Goal: Information Seeking & Learning: Check status

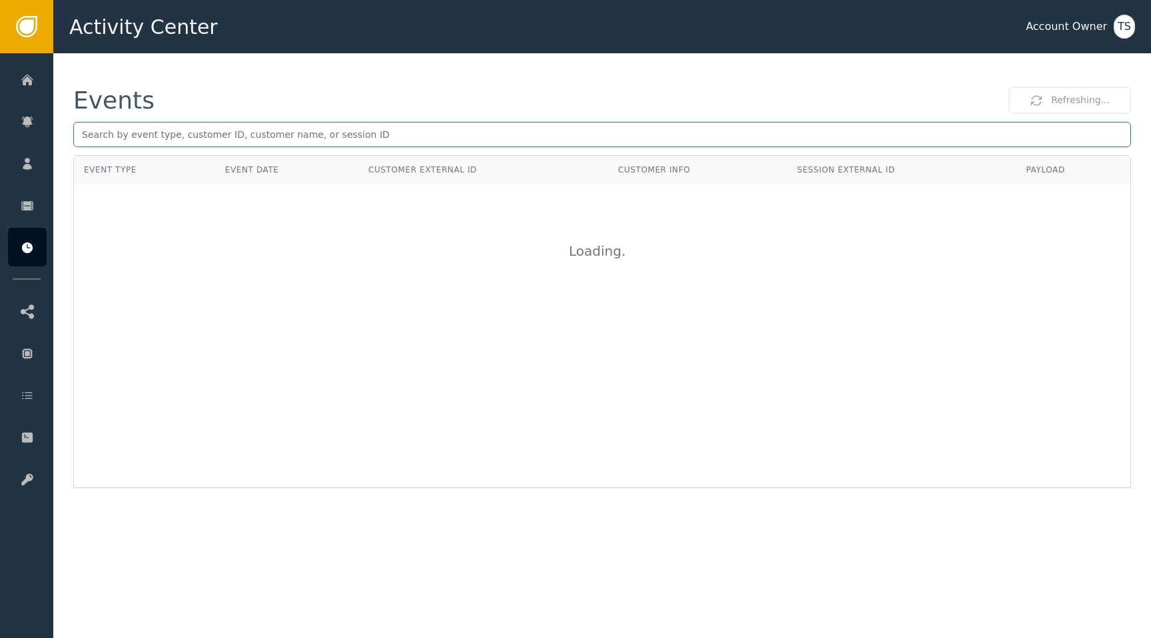
click at [422, 141] on input "text" at bounding box center [602, 134] width 1058 height 25
paste input "[PERSON_NAME][EMAIL_ADDRESS][DOMAIN_NAME]"
type input "[PERSON_NAME][EMAIL_ADDRESS][DOMAIN_NAME]"
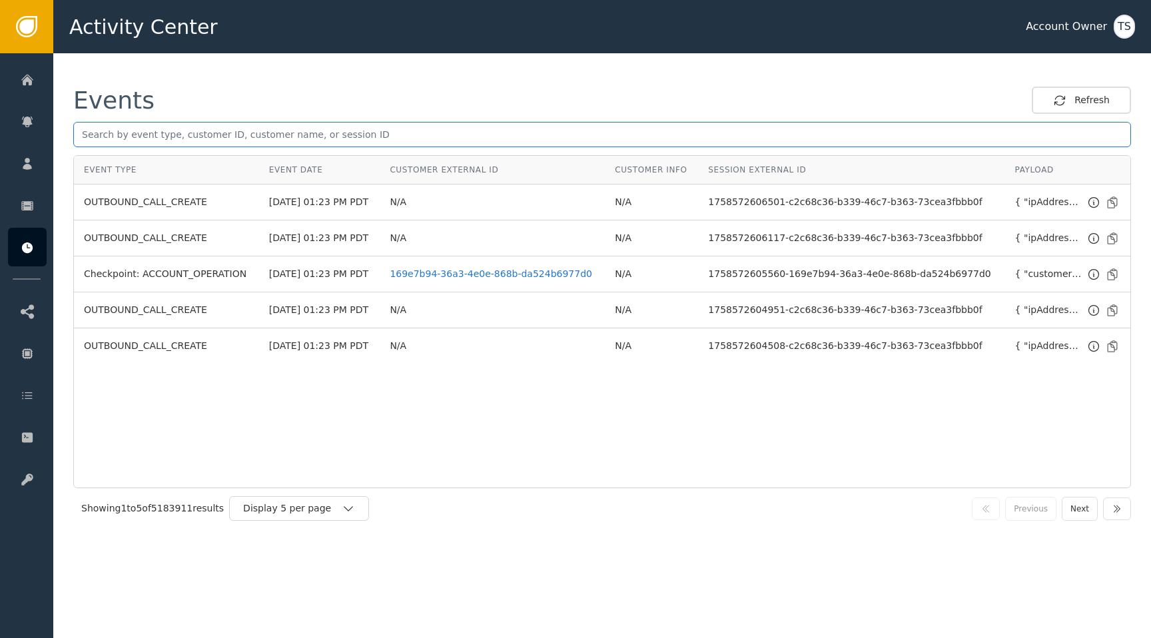
paste input "72beeb94-a4da-45f9-b1ef-77af5b3c1980"
type input "72beeb94-a4da-45f9-b1ef-77af5b3c1980"
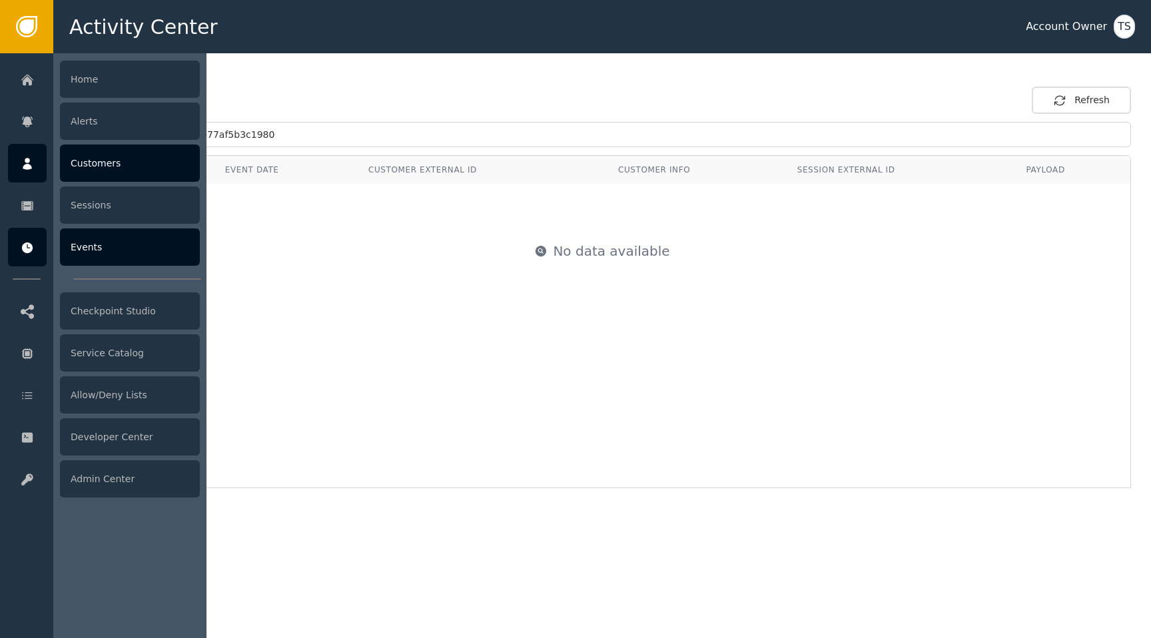
click at [31, 157] on icon at bounding box center [27, 164] width 13 height 15
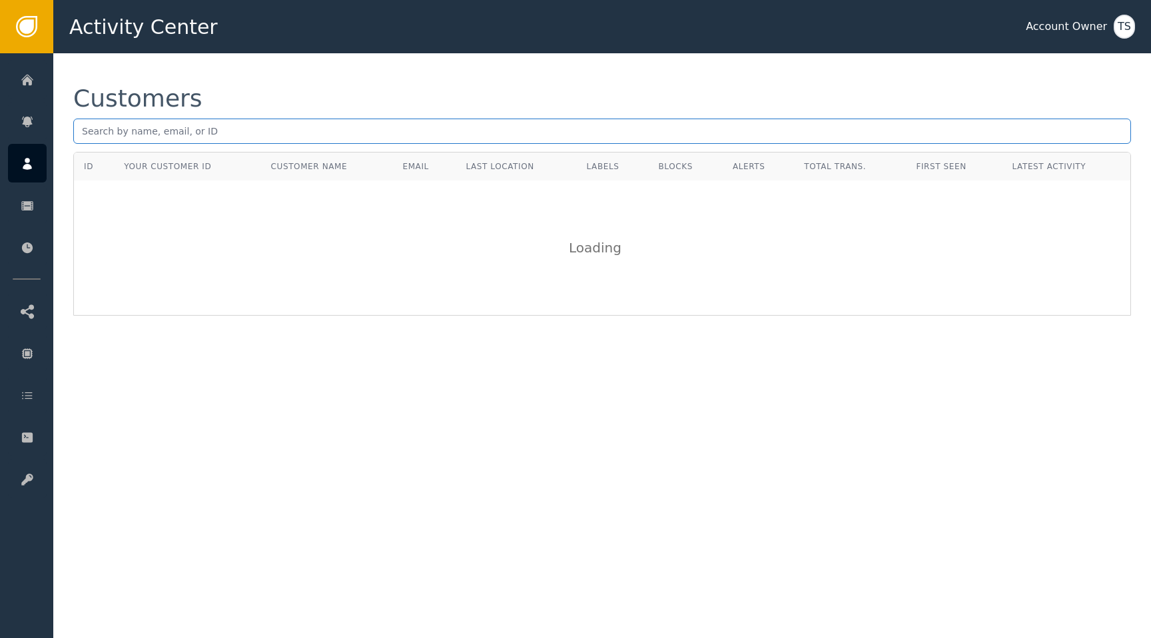
click at [235, 128] on input "text" at bounding box center [602, 131] width 1058 height 25
paste input "[PERSON_NAME][EMAIL_ADDRESS][DOMAIN_NAME]"
type input "[PERSON_NAME][EMAIL_ADDRESS][DOMAIN_NAME]"
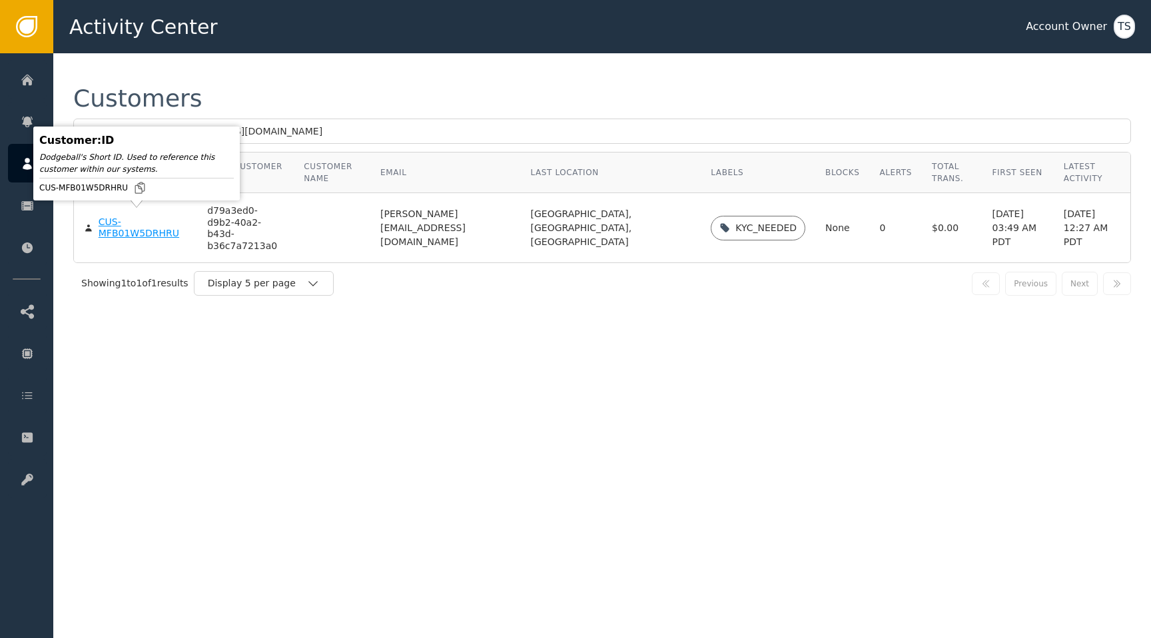
click at [128, 197] on div "Customer : ID Dodgeball's Short ID. Used to reference this customer within our …" at bounding box center [137, 163] width 200 height 67
click at [127, 236] on td "CUS-MFB01W5DRHRU" at bounding box center [135, 227] width 123 height 69
click at [135, 224] on div "CUS-MFB01W5DRHRU" at bounding box center [143, 227] width 89 height 23
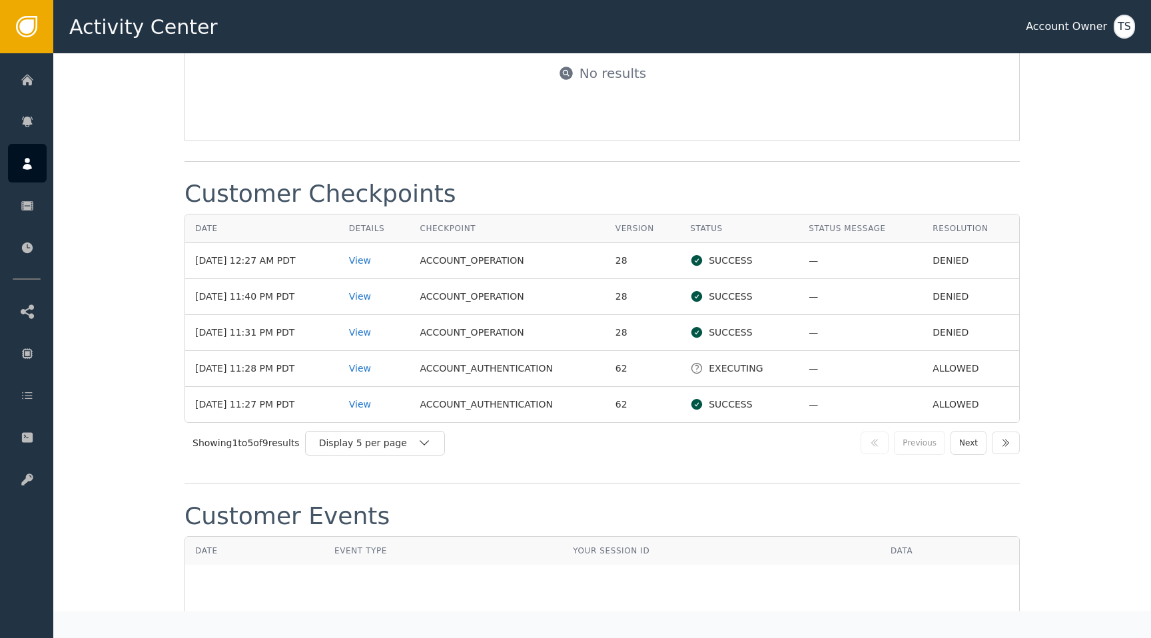
scroll to position [1519, 0]
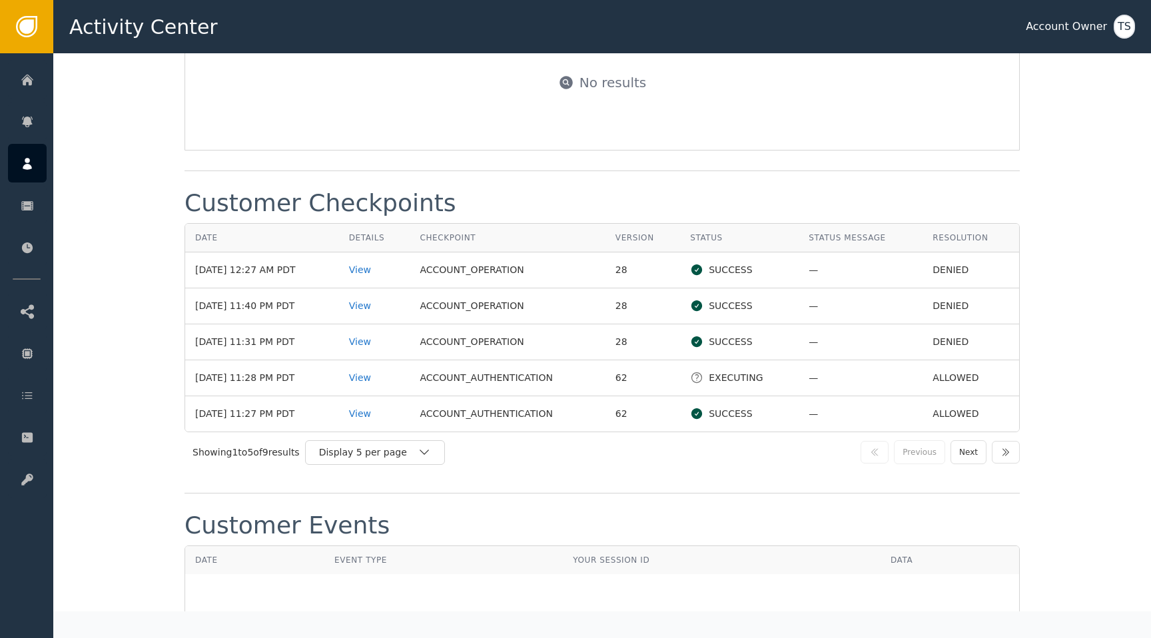
click at [960, 330] on td "DENIED" at bounding box center [970, 342] width 97 height 36
click at [961, 301] on td "DENIED" at bounding box center [970, 306] width 97 height 36
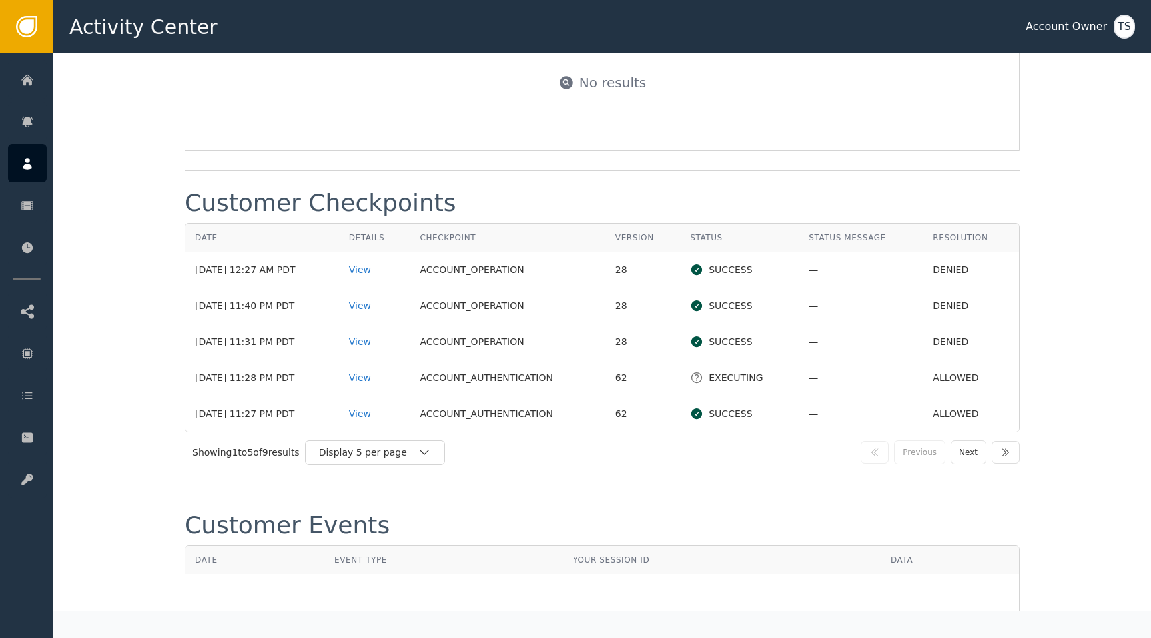
click at [961, 293] on td "DENIED" at bounding box center [970, 306] width 97 height 36
click at [961, 260] on td "DENIED" at bounding box center [970, 270] width 97 height 36
click at [945, 288] on td "DENIED" at bounding box center [970, 306] width 97 height 36
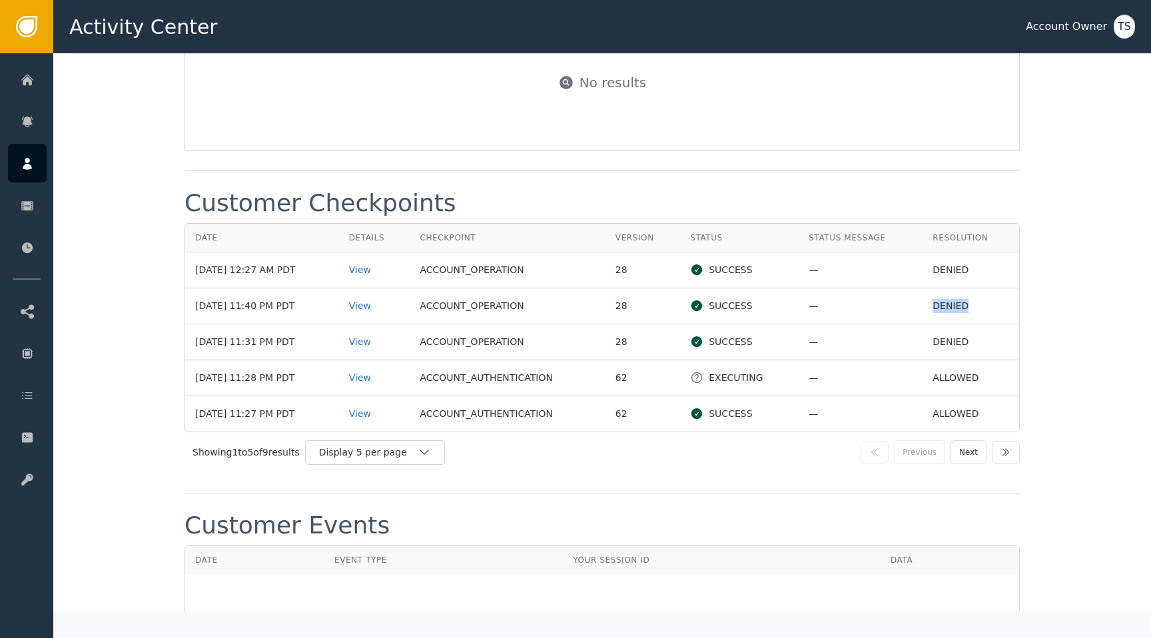
click at [945, 288] on td "DENIED" at bounding box center [970, 306] width 97 height 36
click at [950, 335] on td "DENIED" at bounding box center [970, 342] width 97 height 36
click at [954, 331] on td "DENIED" at bounding box center [970, 342] width 97 height 36
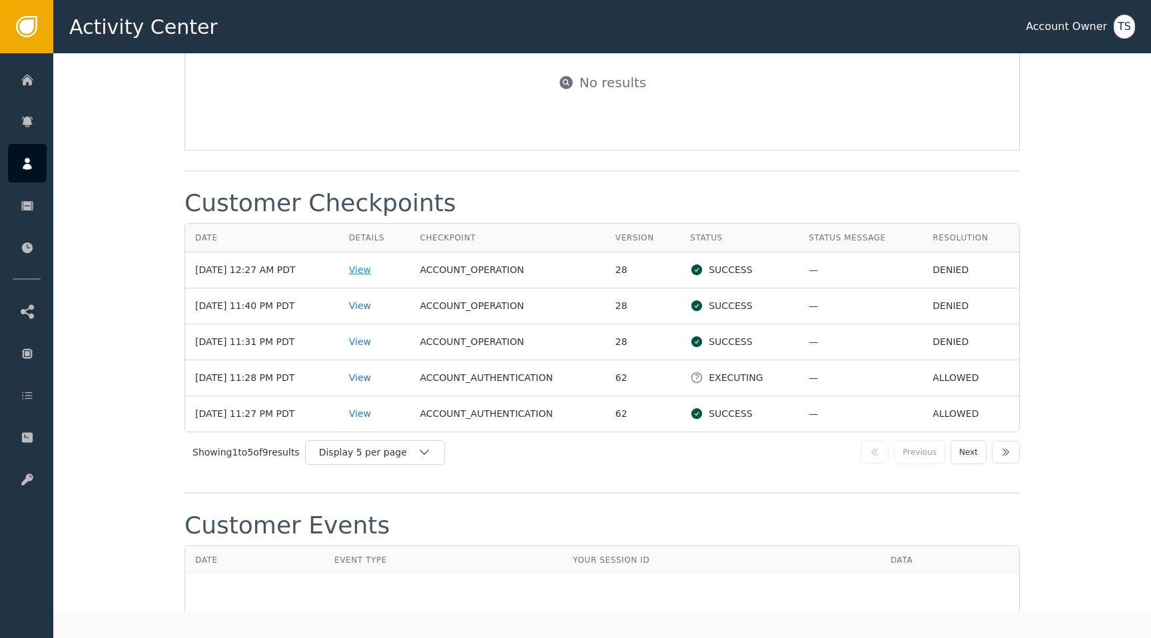
click at [396, 263] on div "View" at bounding box center [374, 270] width 51 height 14
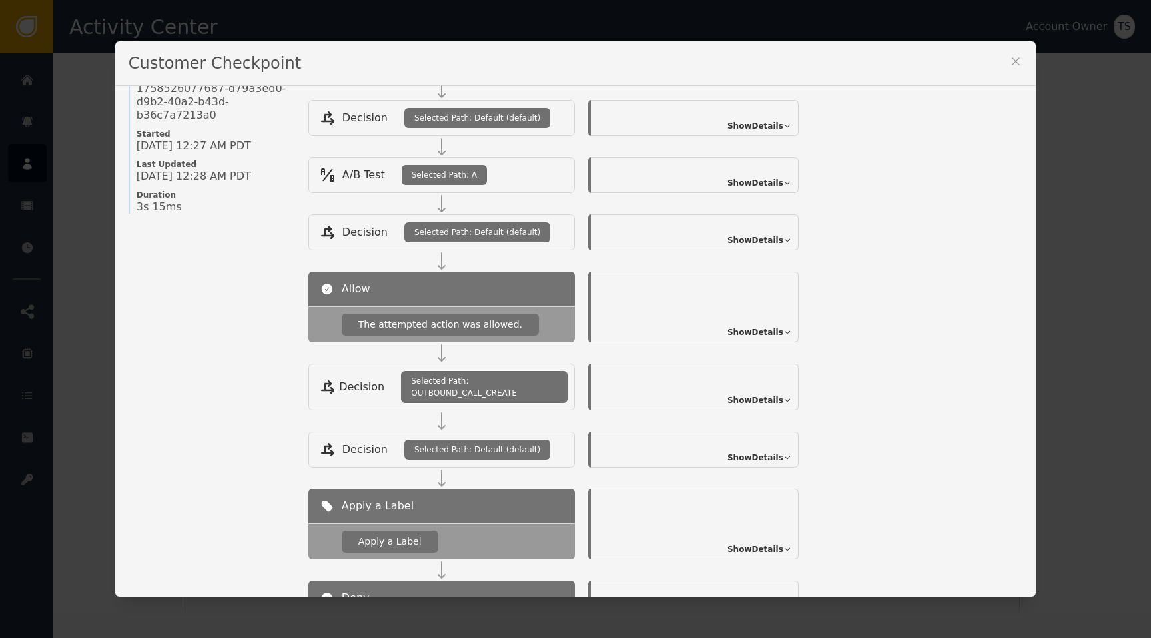
scroll to position [0, 0]
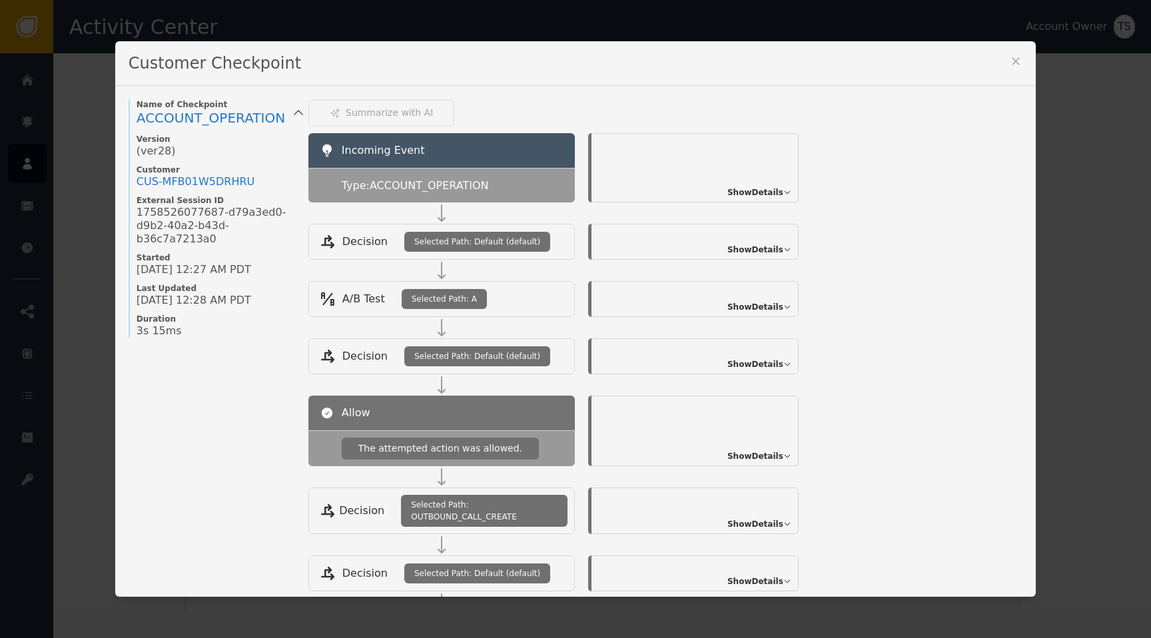
click at [760, 191] on span "Show Details" at bounding box center [755, 192] width 56 height 12
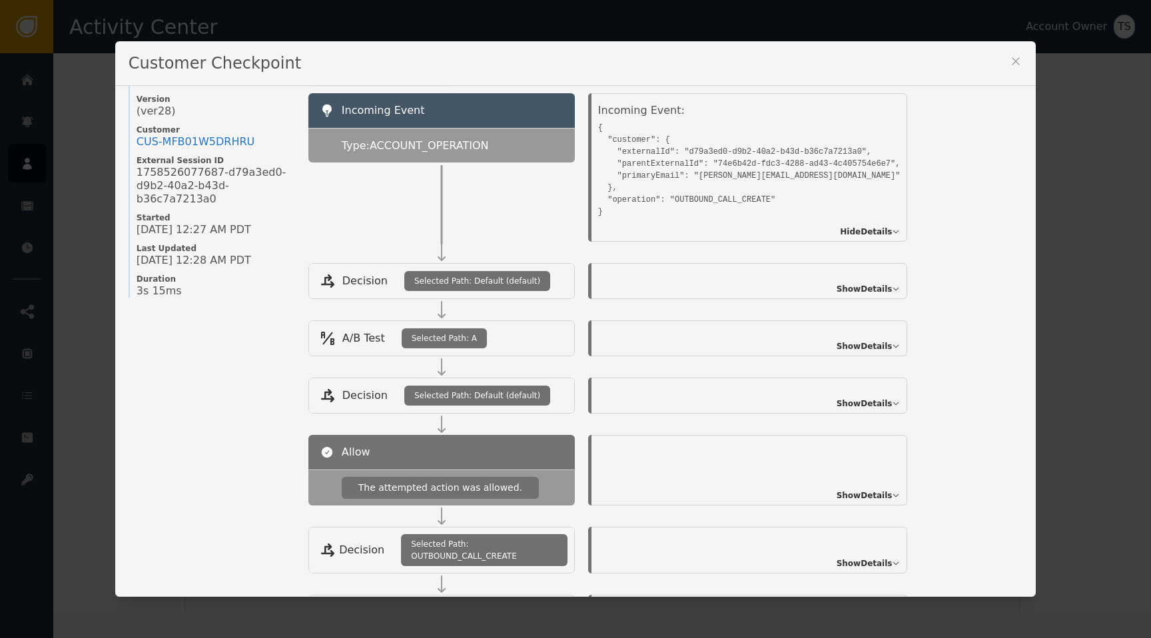
scroll to position [51, 0]
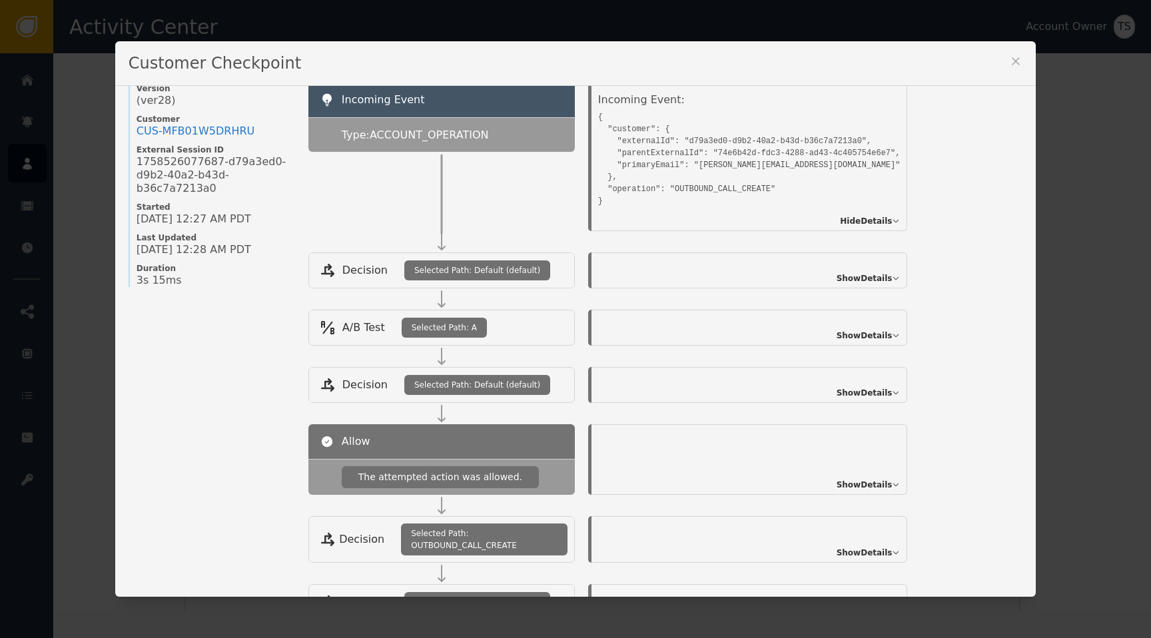
click at [848, 270] on div "Show Details" at bounding box center [749, 270] width 316 height 36
click at [848, 272] on span "Show Details" at bounding box center [864, 278] width 56 height 12
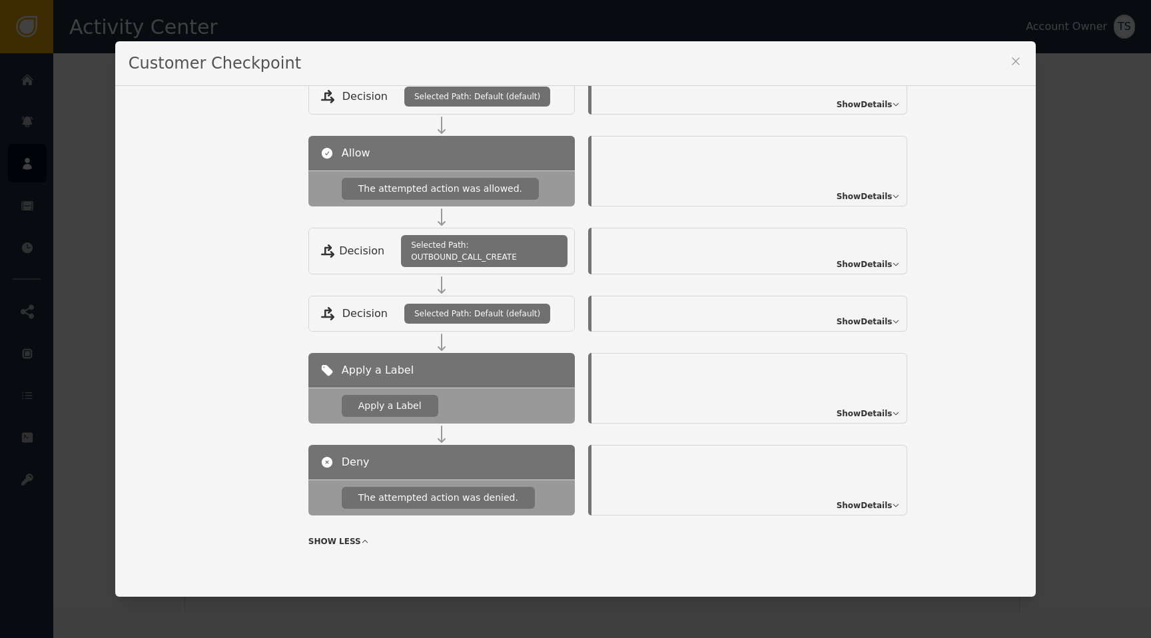
scroll to position [637, 0]
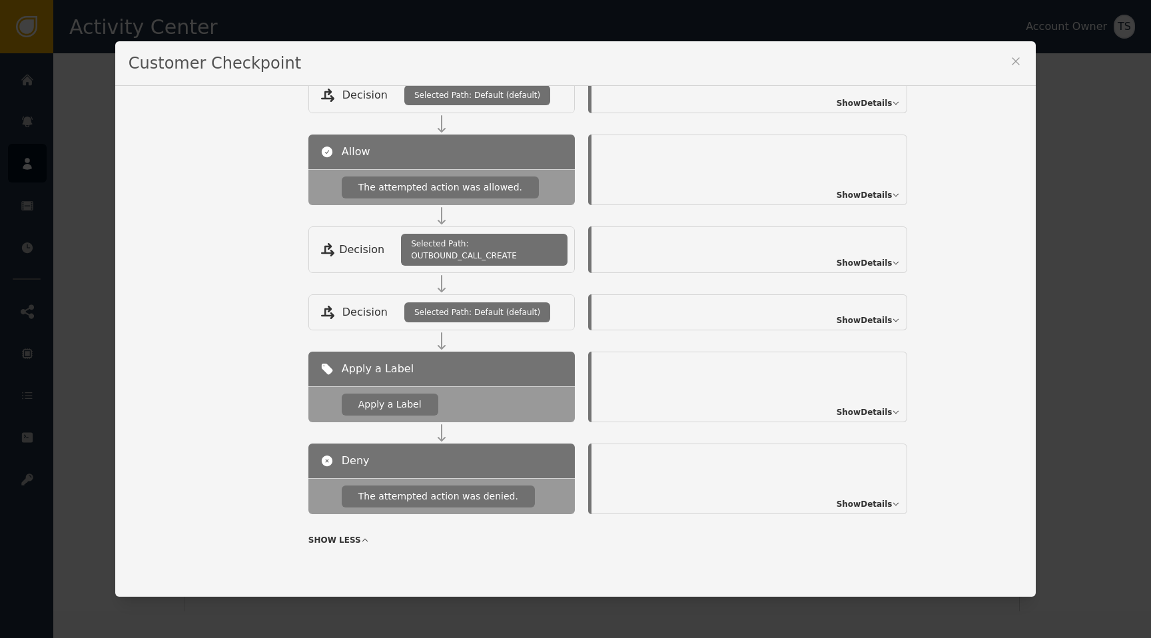
click at [866, 415] on span "Show Details" at bounding box center [864, 412] width 56 height 12
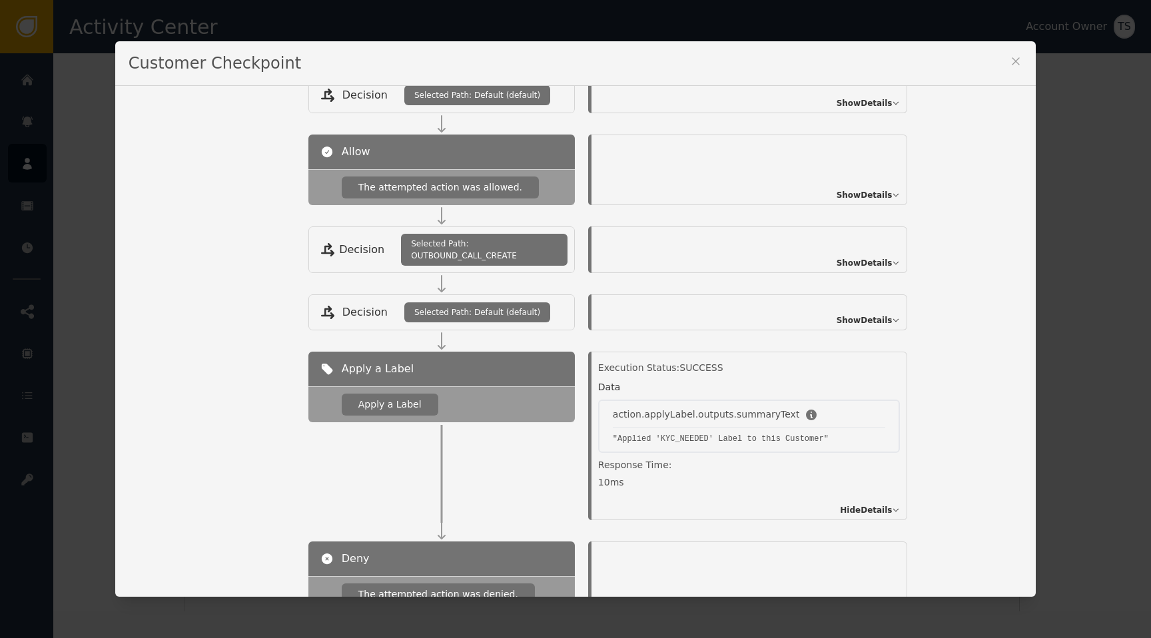
scroll to position [735, 0]
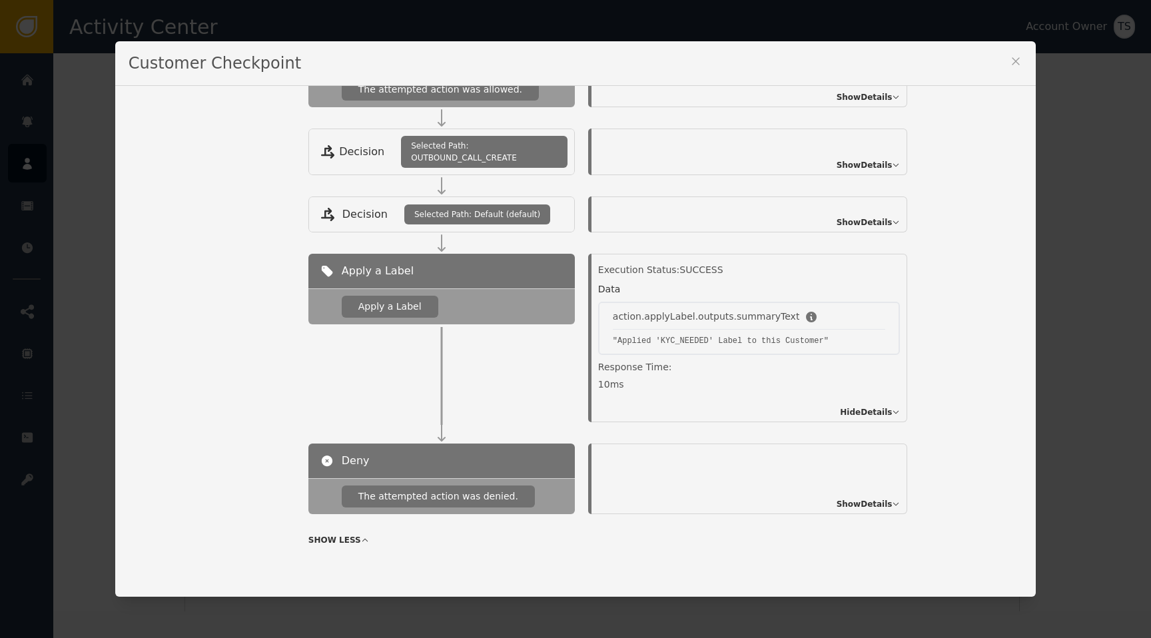
click at [876, 498] on span "Show Details" at bounding box center [864, 504] width 56 height 12
click at [886, 505] on span "Hide Details" at bounding box center [866, 504] width 52 height 12
click at [886, 505] on span "Show Details" at bounding box center [864, 504] width 56 height 12
click at [1084, 401] on div "Customer Checkpoint Name of Checkpoint ACCOUNT_OPERATION Version (ver 28 ) Cust…" at bounding box center [575, 319] width 1151 height 638
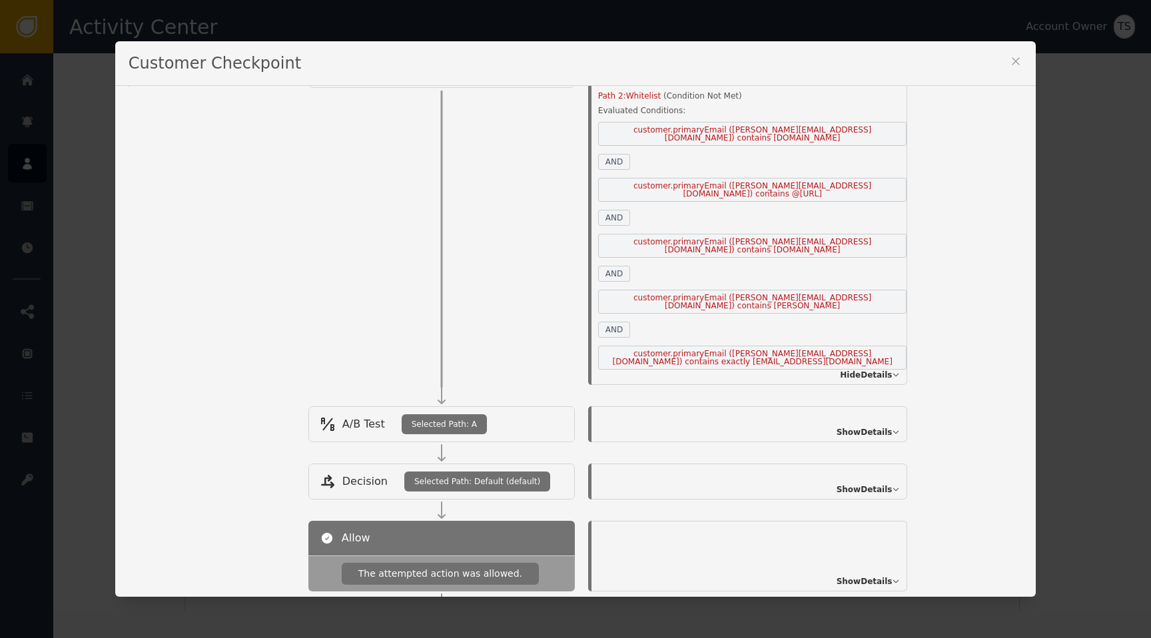
scroll to position [190, 0]
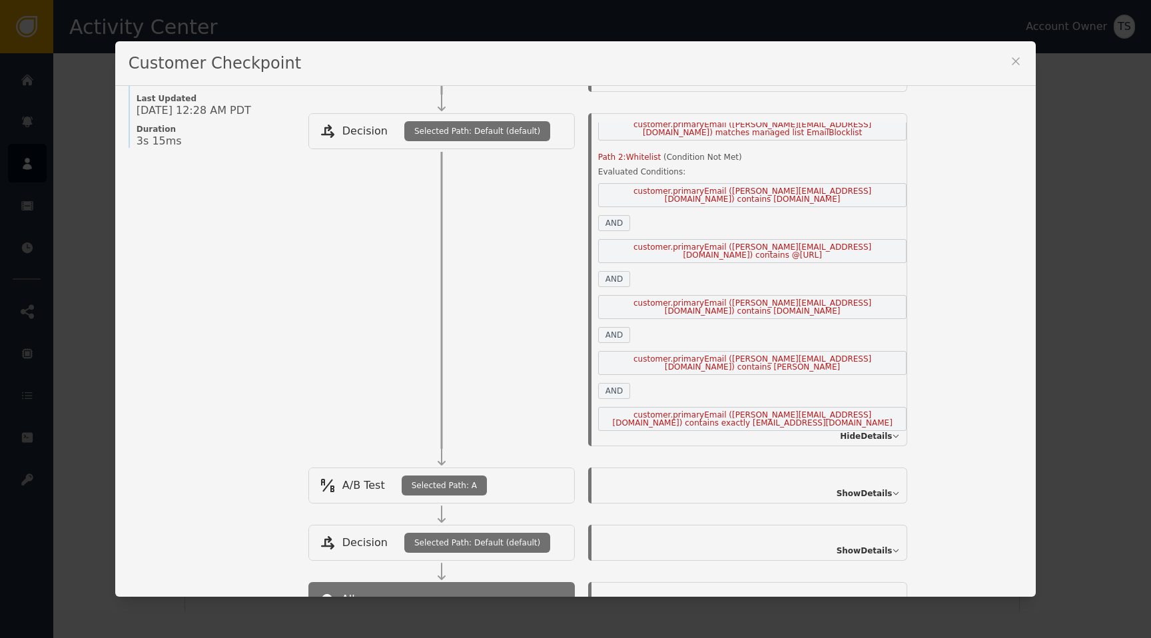
click at [1020, 67] on icon at bounding box center [1015, 61] width 13 height 13
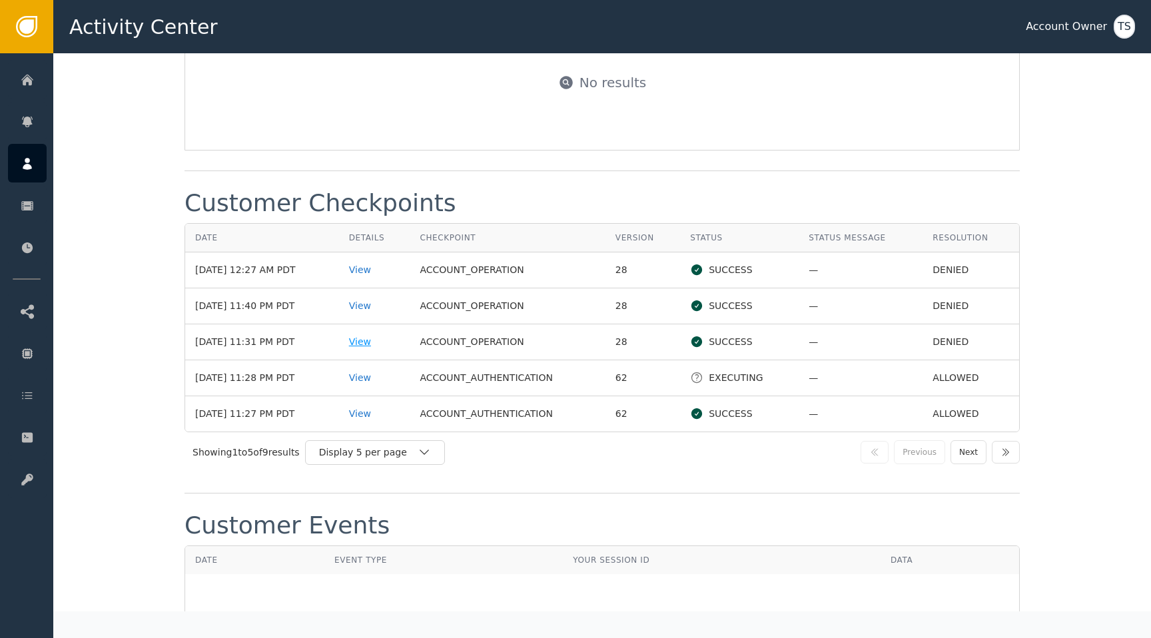
click at [383, 335] on div "View" at bounding box center [374, 342] width 51 height 14
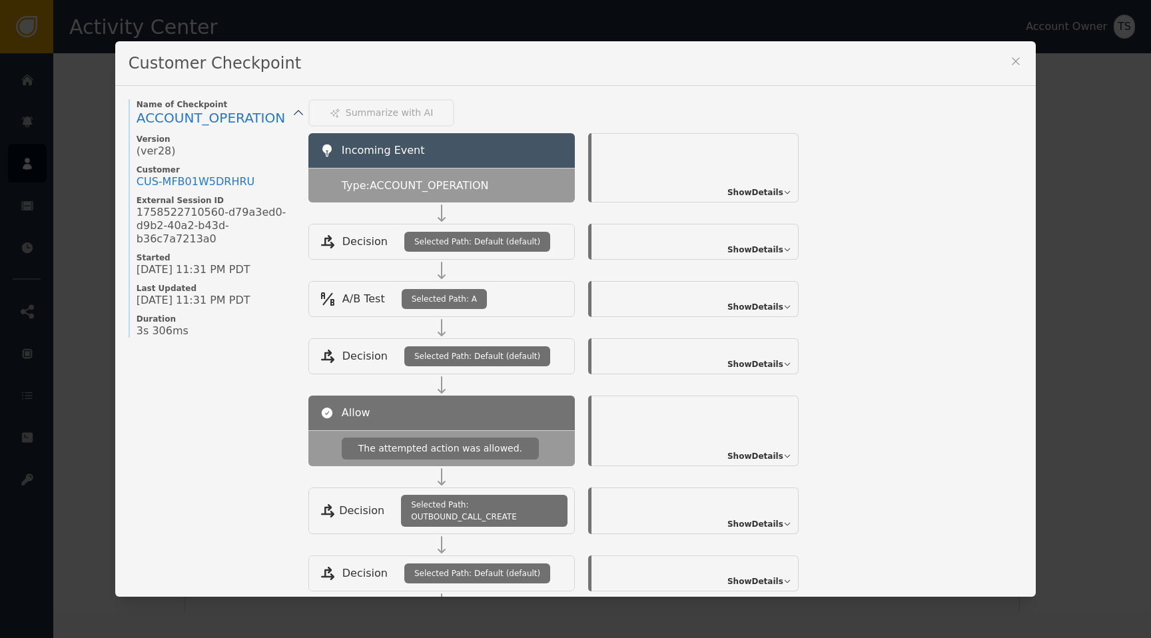
scroll to position [261, 0]
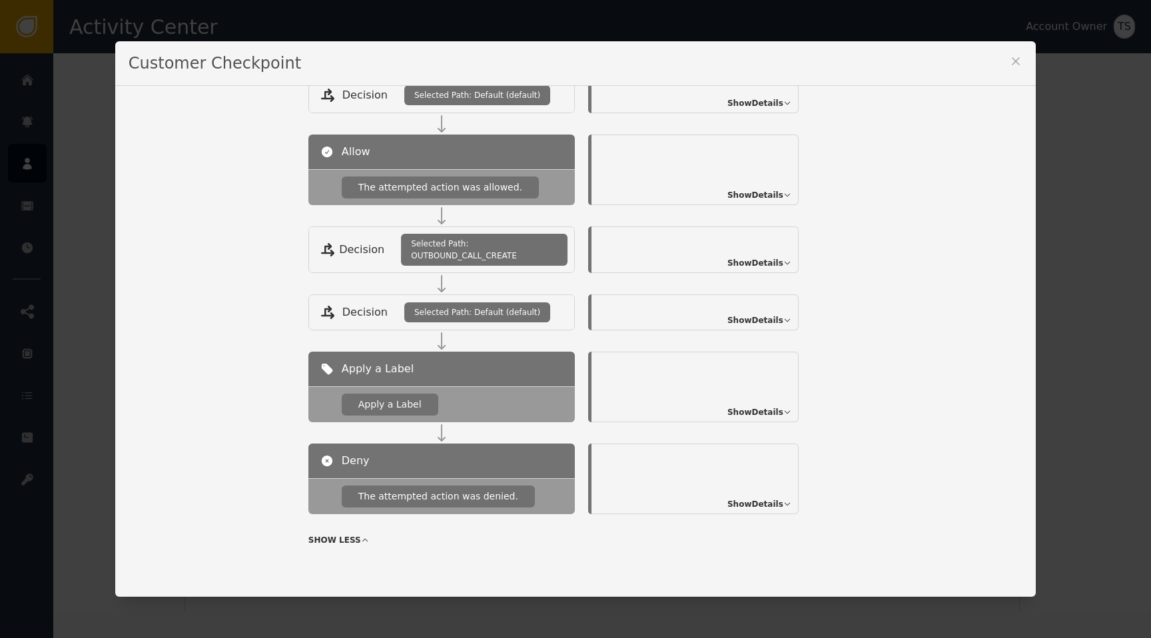
click at [746, 422] on div "Apply a Label Apply a Label Show Details" at bounding box center [559, 398] width 503 height 92
click at [748, 415] on span "Show Details" at bounding box center [755, 412] width 56 height 12
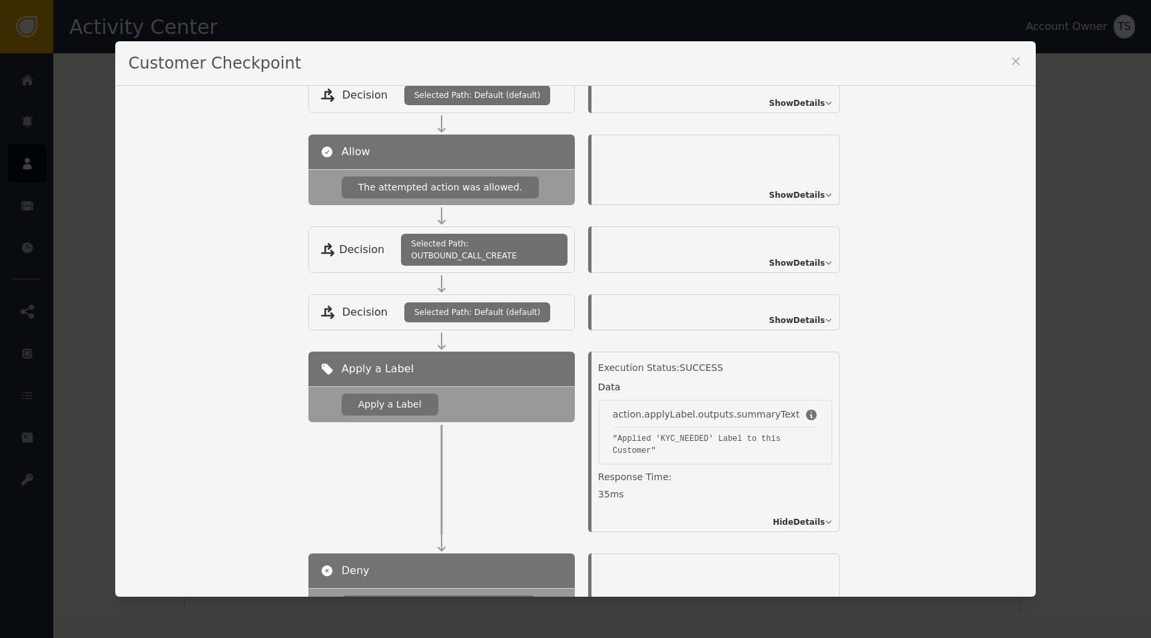
scroll to position [371, 0]
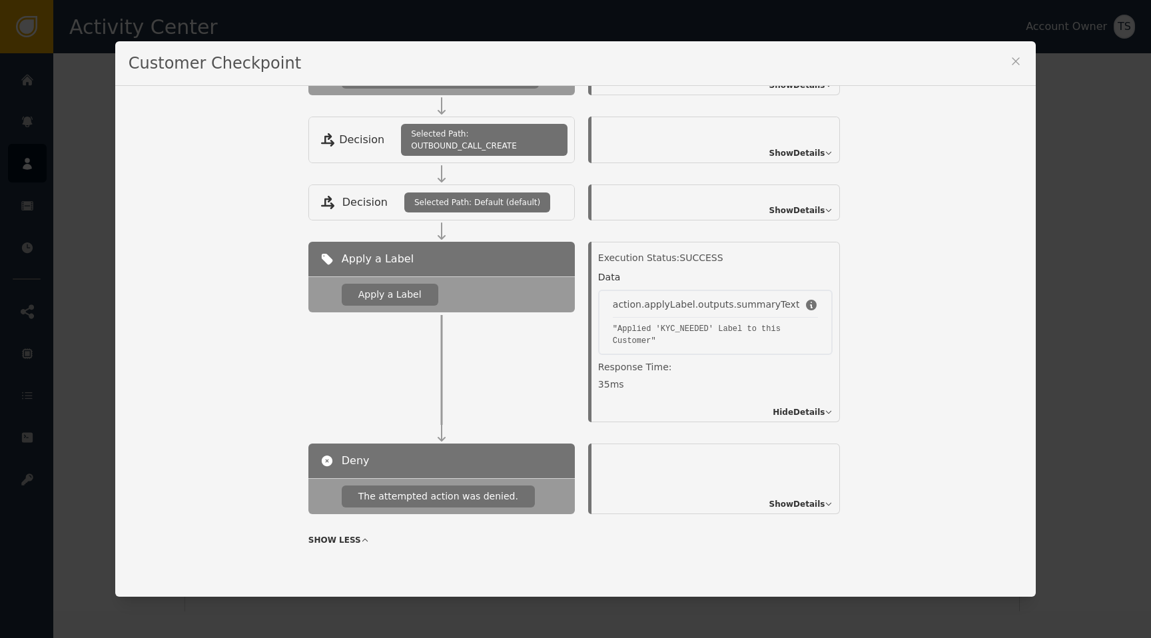
click at [807, 507] on span "Show Details" at bounding box center [797, 504] width 56 height 12
click at [1074, 261] on div "Customer Checkpoint Name of Checkpoint ACCOUNT_OPERATION Version (ver 28 ) Cust…" at bounding box center [575, 319] width 1151 height 638
click at [1016, 67] on icon at bounding box center [1015, 61] width 13 height 13
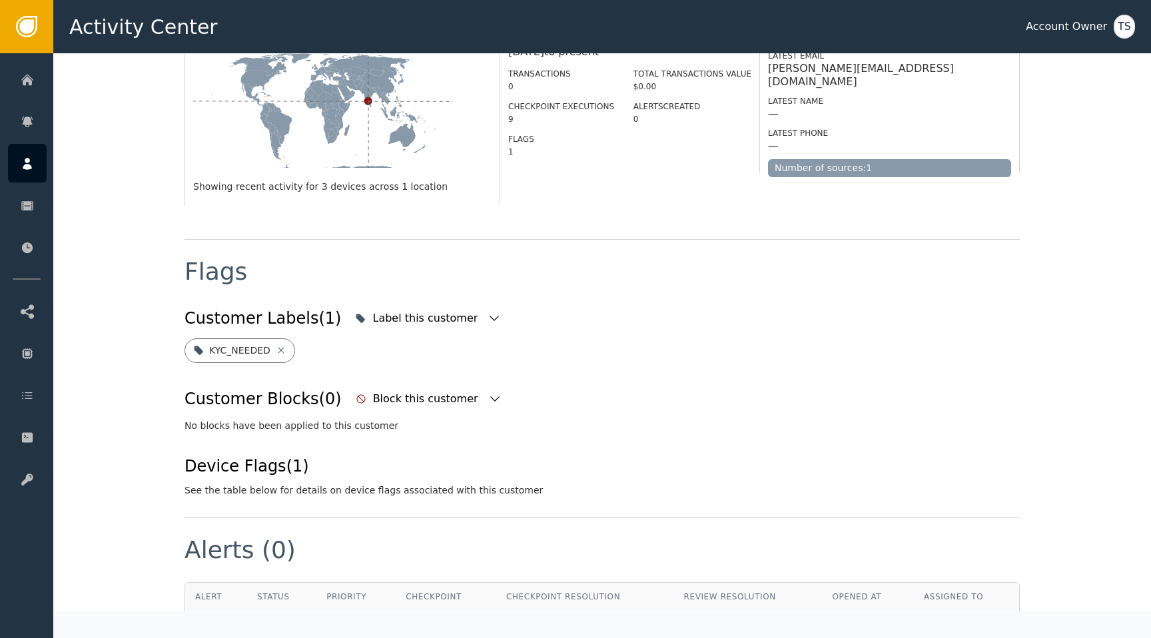
scroll to position [0, 0]
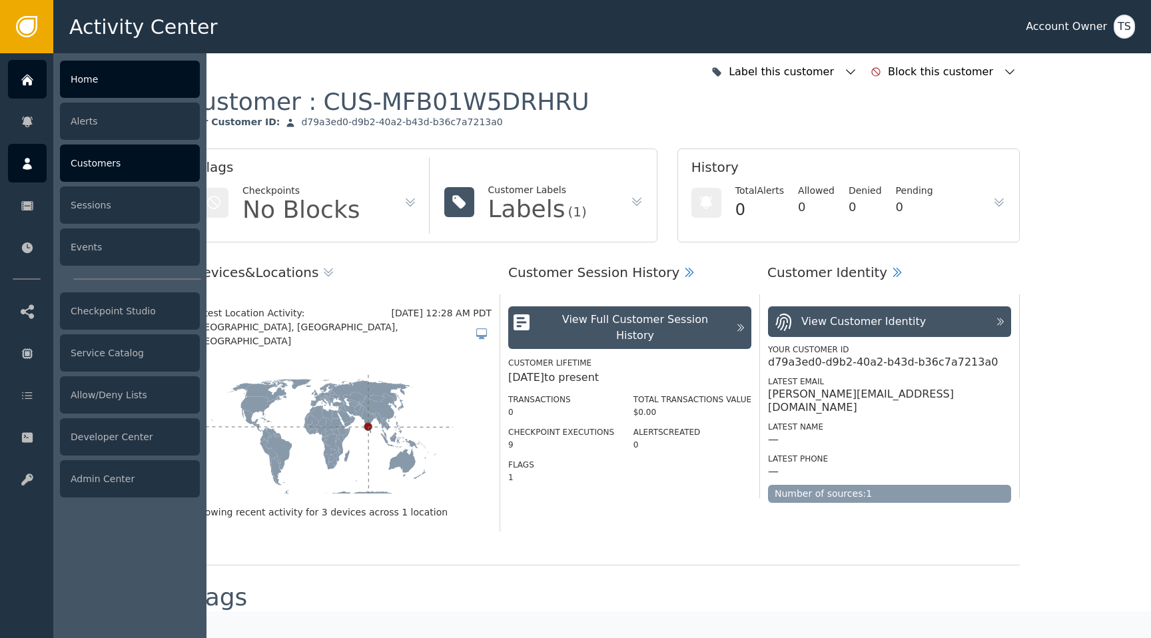
click at [35, 89] on div at bounding box center [27, 79] width 39 height 39
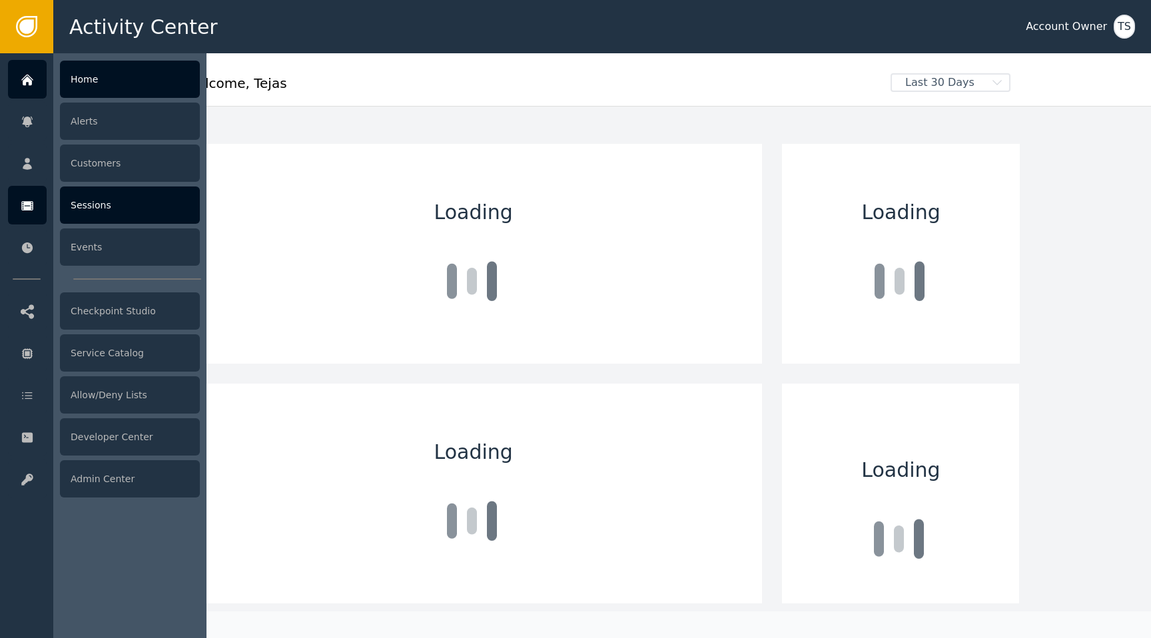
click at [27, 186] on div at bounding box center [27, 205] width 39 height 39
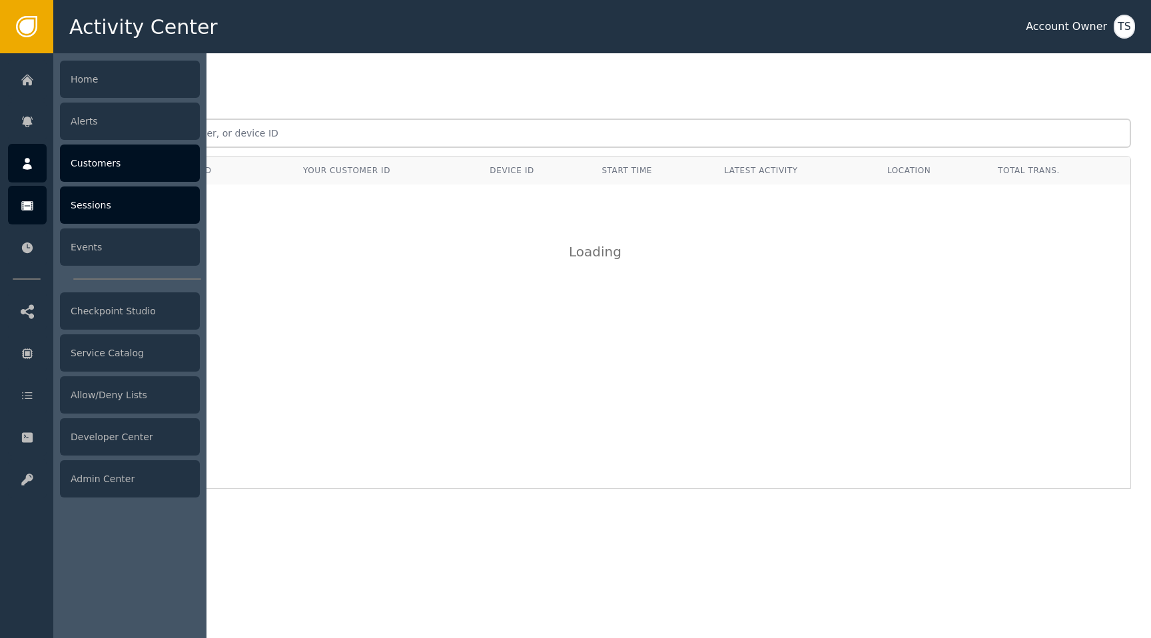
click at [28, 170] on icon at bounding box center [27, 164] width 13 height 15
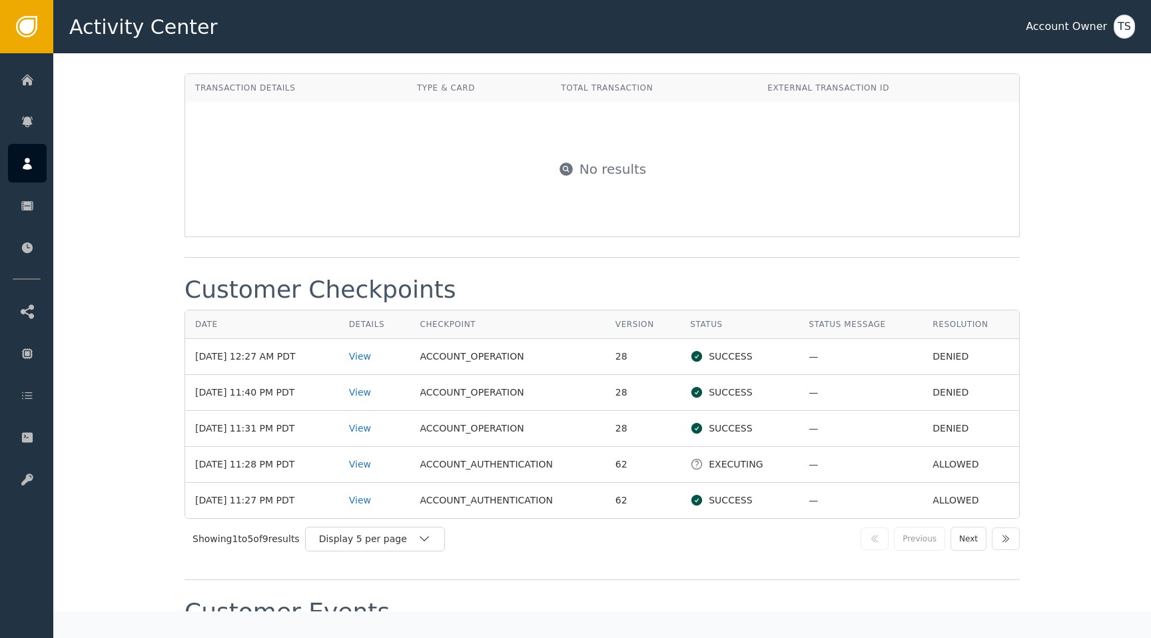
scroll to position [1455, 0]
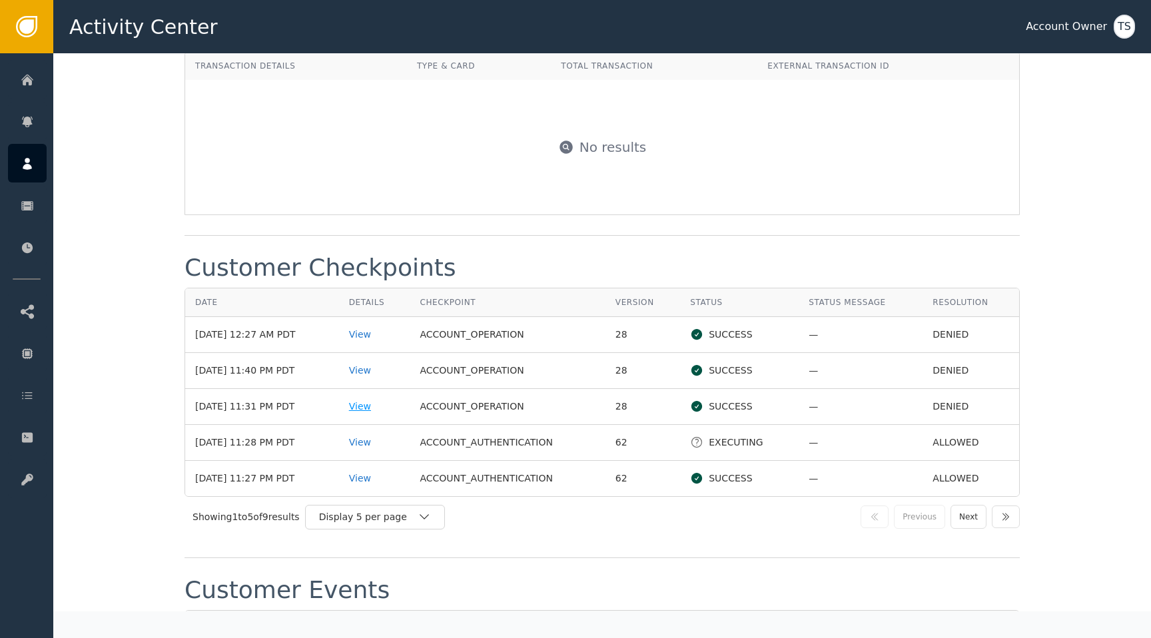
click at [378, 400] on div "View" at bounding box center [374, 407] width 51 height 14
